Goal: Find specific page/section: Find specific page/section

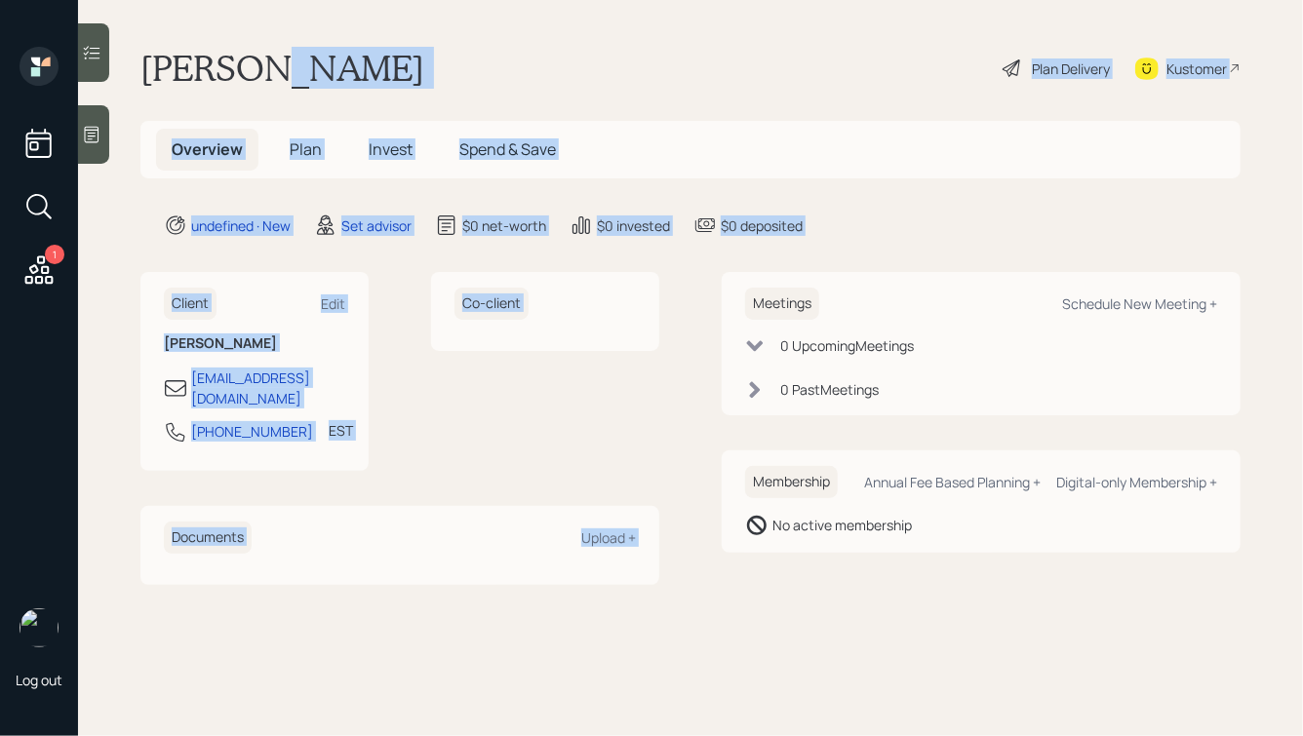
drag, startPoint x: 858, startPoint y: 241, endPoint x: 415, endPoint y: 46, distance: 484.8
click at [415, 46] on main "Rico SR Plan Delivery Kustomer Overview Plan Invest Spend & Save undefined · Ne…" at bounding box center [690, 368] width 1225 height 736
click at [415, 47] on div "Rico SR Plan Delivery Kustomer" at bounding box center [690, 68] width 1100 height 43
